Goal: Information Seeking & Learning: Learn about a topic

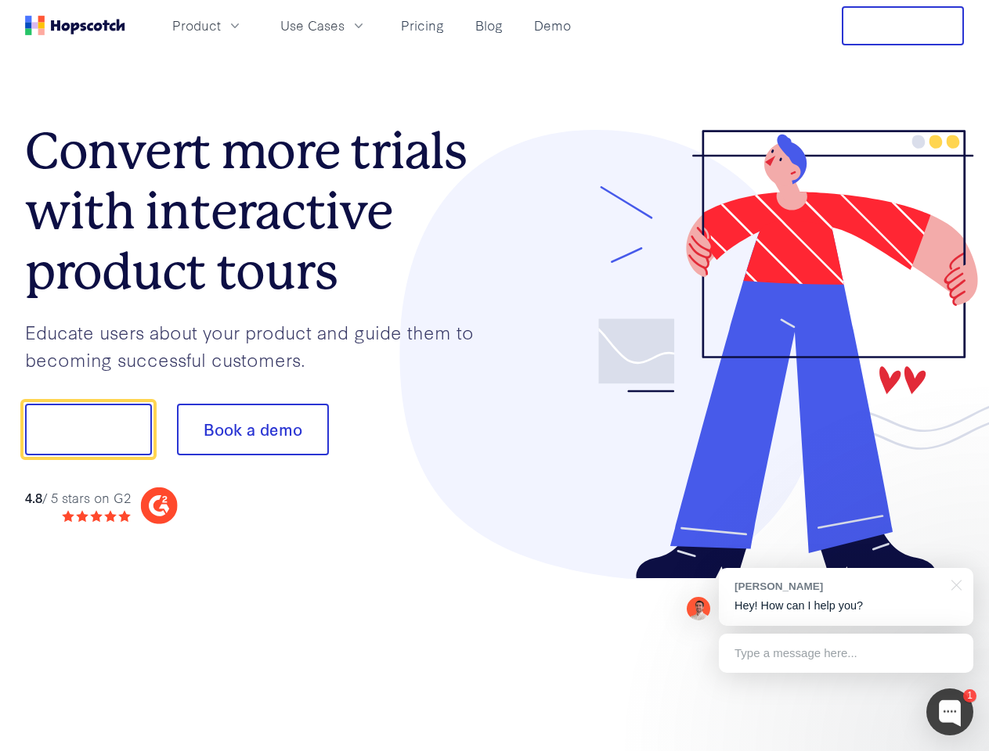
click at [495, 376] on div at bounding box center [730, 355] width 470 height 450
click at [221, 25] on span "Product" at bounding box center [196, 26] width 49 height 20
click at [344, 25] on span "Use Cases" at bounding box center [312, 26] width 64 height 20
click at [903, 26] on button "Free Trial" at bounding box center [903, 25] width 122 height 39
click at [88, 430] on button "Show me!" at bounding box center [88, 430] width 127 height 52
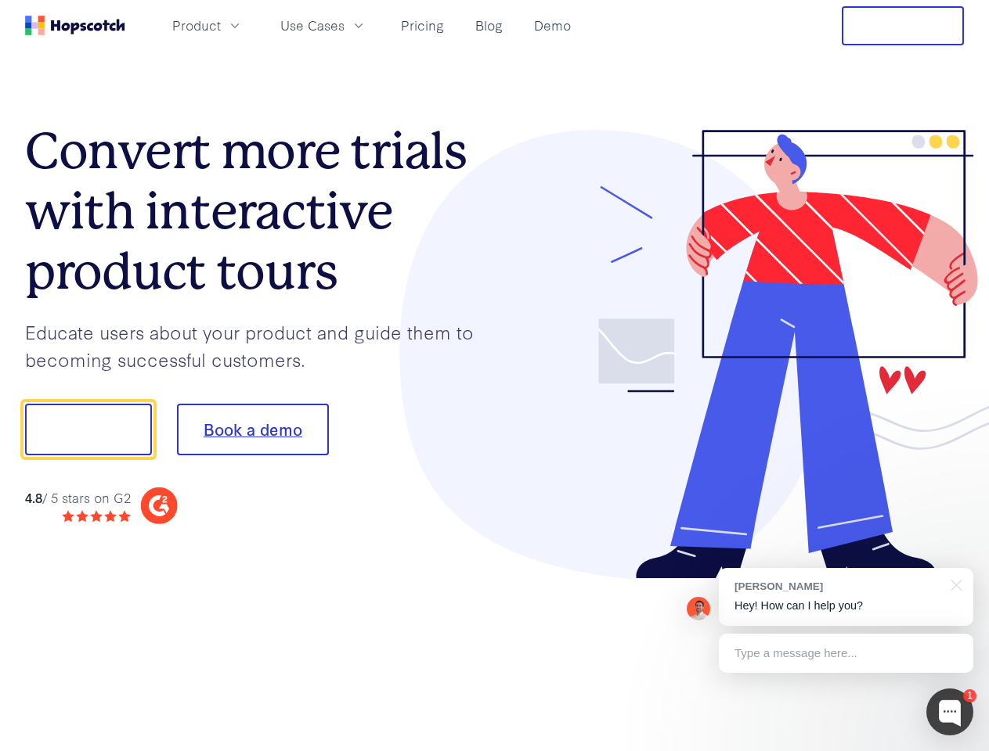
click at [252, 430] on button "Book a demo" at bounding box center [253, 430] width 152 height 52
click at [950, 712] on div at bounding box center [949, 712] width 47 height 47
click at [845, 597] on div "[PERSON_NAME] Hey! How can I help you?" at bounding box center [846, 597] width 254 height 58
click at [953, 584] on div at bounding box center [826, 428] width 294 height 522
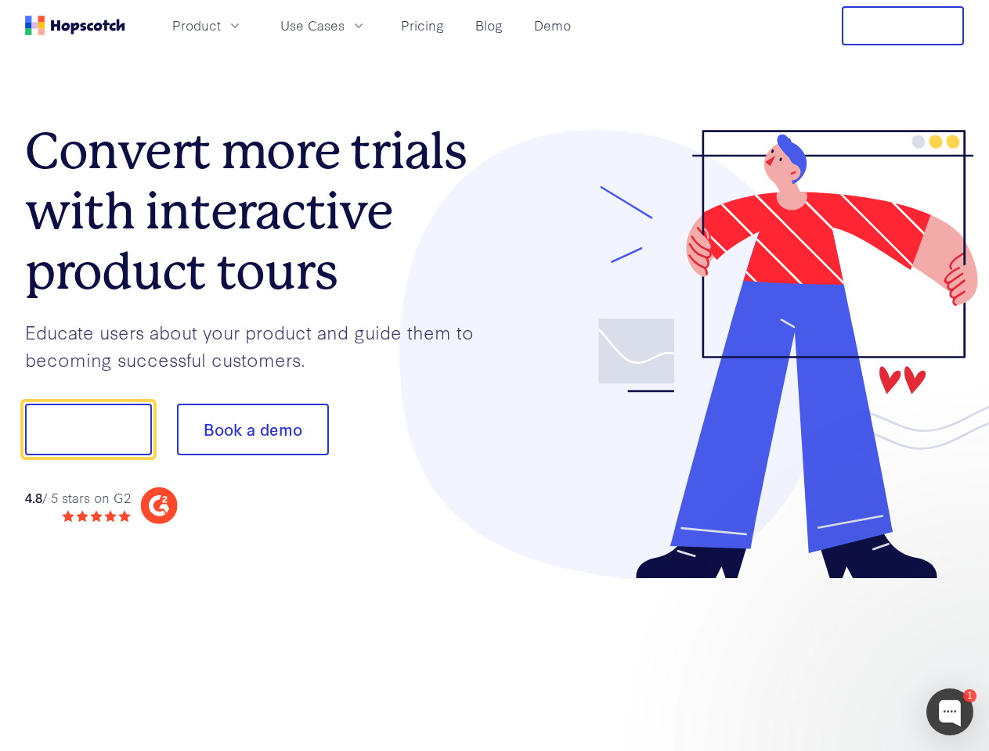
click at [845, 654] on div at bounding box center [826, 428] width 294 height 522
